Goal: Information Seeking & Learning: Learn about a topic

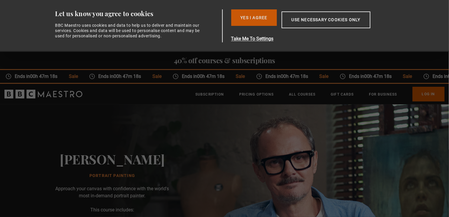
click at [266, 19] on button "Yes I Agree" at bounding box center [254, 17] width 46 height 16
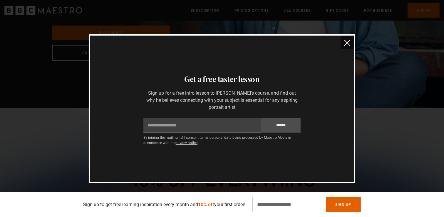
scroll to position [162, 0]
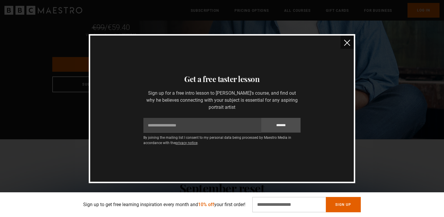
click at [346, 43] on img "close" at bounding box center [347, 43] width 6 height 6
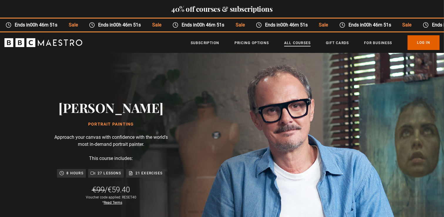
scroll to position [0, 231]
click at [309, 41] on link "All Courses" at bounding box center [297, 43] width 26 height 6
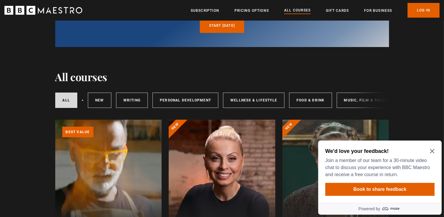
scroll to position [109, 0]
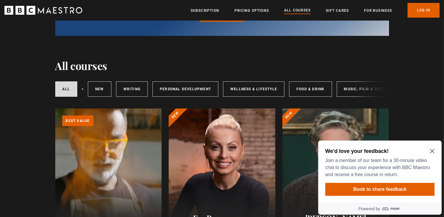
click at [430, 150] on icon "Close Maze Prompt" at bounding box center [432, 150] width 5 height 5
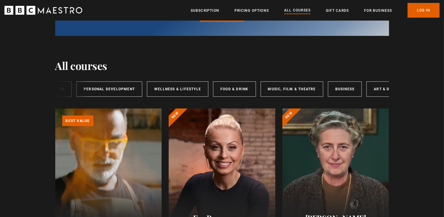
scroll to position [0, 96]
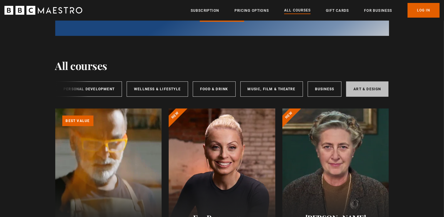
click at [373, 83] on link "Art & Design" at bounding box center [367, 88] width 42 height 15
